Goal: Find specific page/section: Find specific page/section

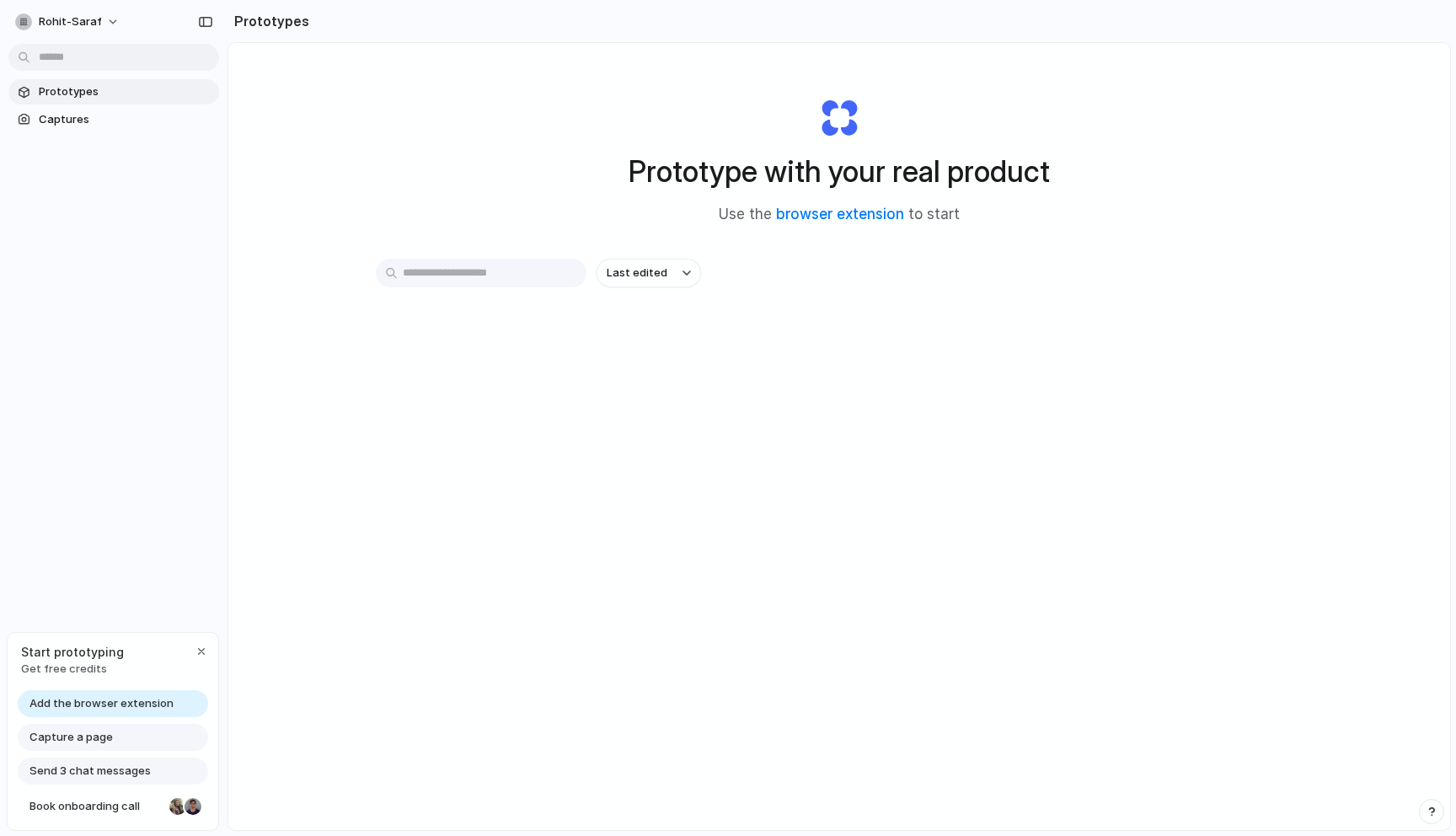
click at [135, 739] on div "Capture a page" at bounding box center [112, 738] width 190 height 27
click at [82, 738] on span "Capture a page" at bounding box center [71, 738] width 83 height 17
click at [187, 805] on div at bounding box center [193, 806] width 17 height 17
click at [683, 270] on div "button" at bounding box center [686, 273] width 8 height 6
click at [493, 383] on div "Last edited Last created Alphabetical" at bounding box center [728, 418] width 1456 height 836
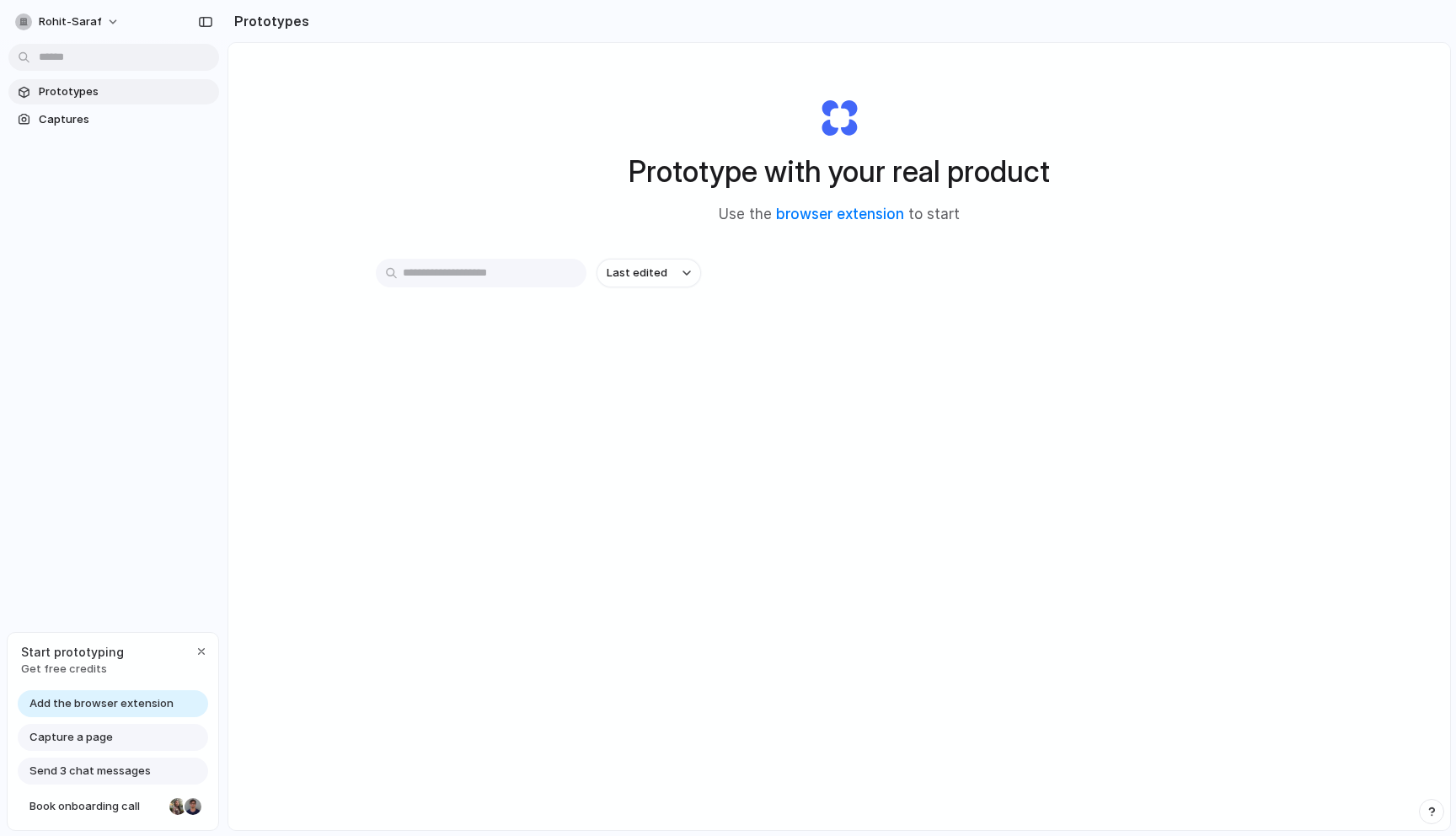
click at [483, 282] on input "text" at bounding box center [480, 273] width 211 height 29
click at [113, 109] on link "Captures" at bounding box center [113, 119] width 211 height 25
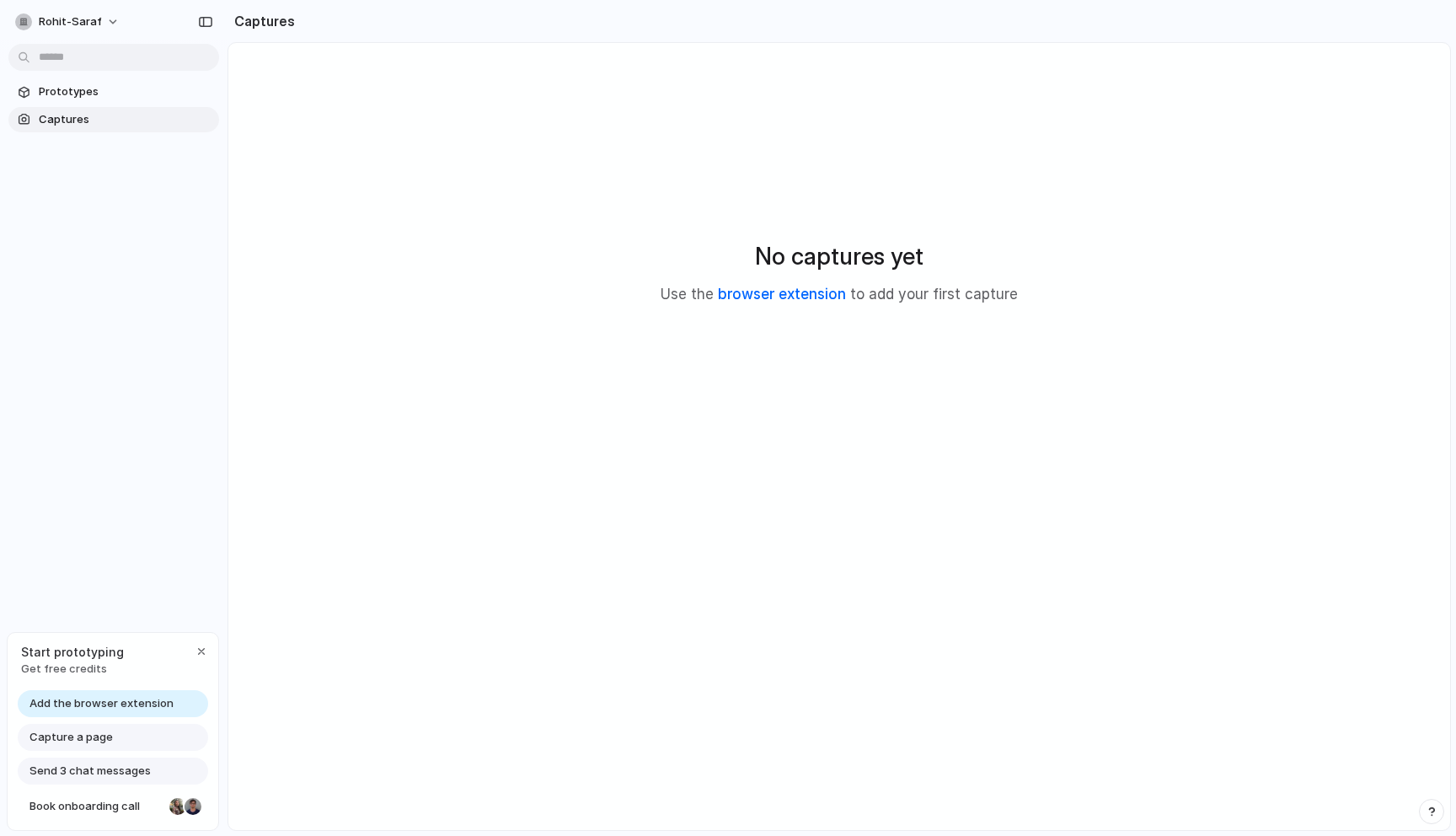
click at [745, 300] on link "browser extension" at bounding box center [782, 294] width 128 height 17
